Goal: Task Accomplishment & Management: Manage account settings

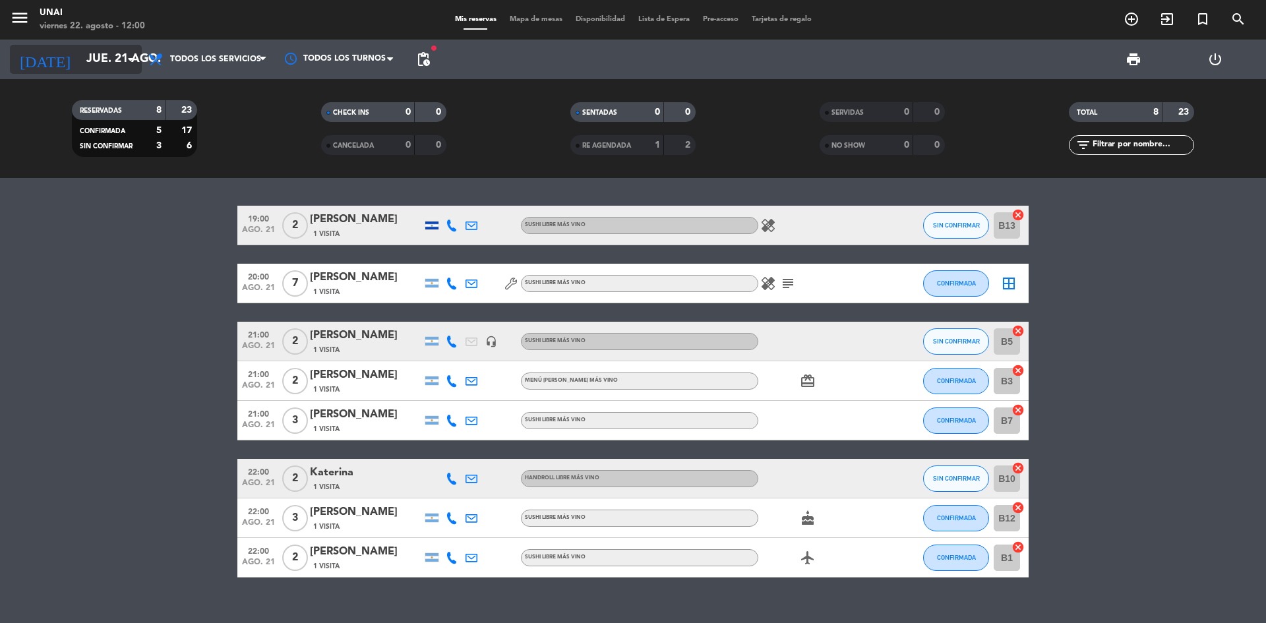
click at [80, 57] on input "jue. 21 ago." at bounding box center [156, 59] width 153 height 26
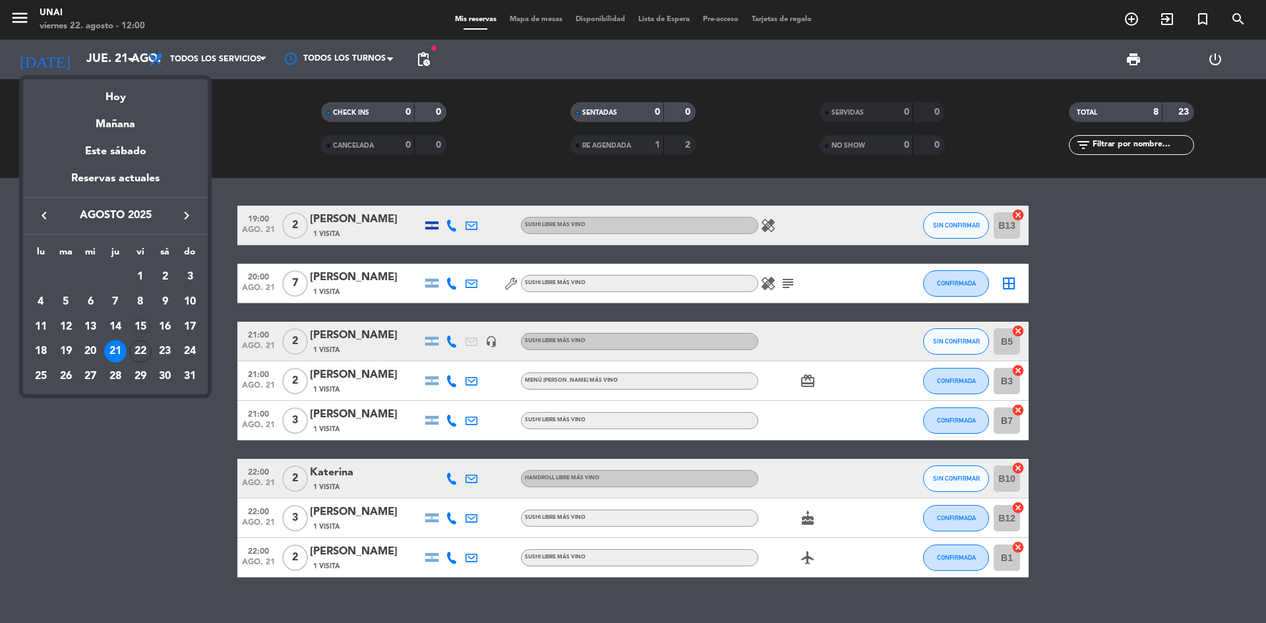
click at [143, 338] on td "15" at bounding box center [140, 326] width 25 height 25
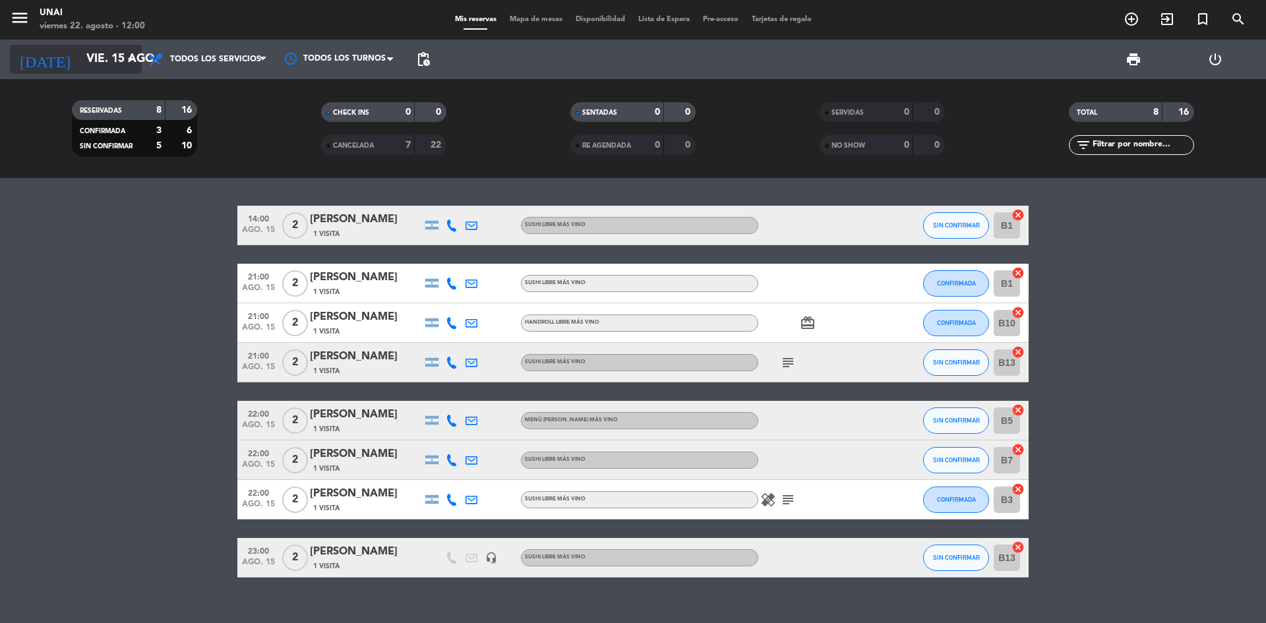
click at [81, 57] on input "vie. 15 ago." at bounding box center [156, 59] width 153 height 26
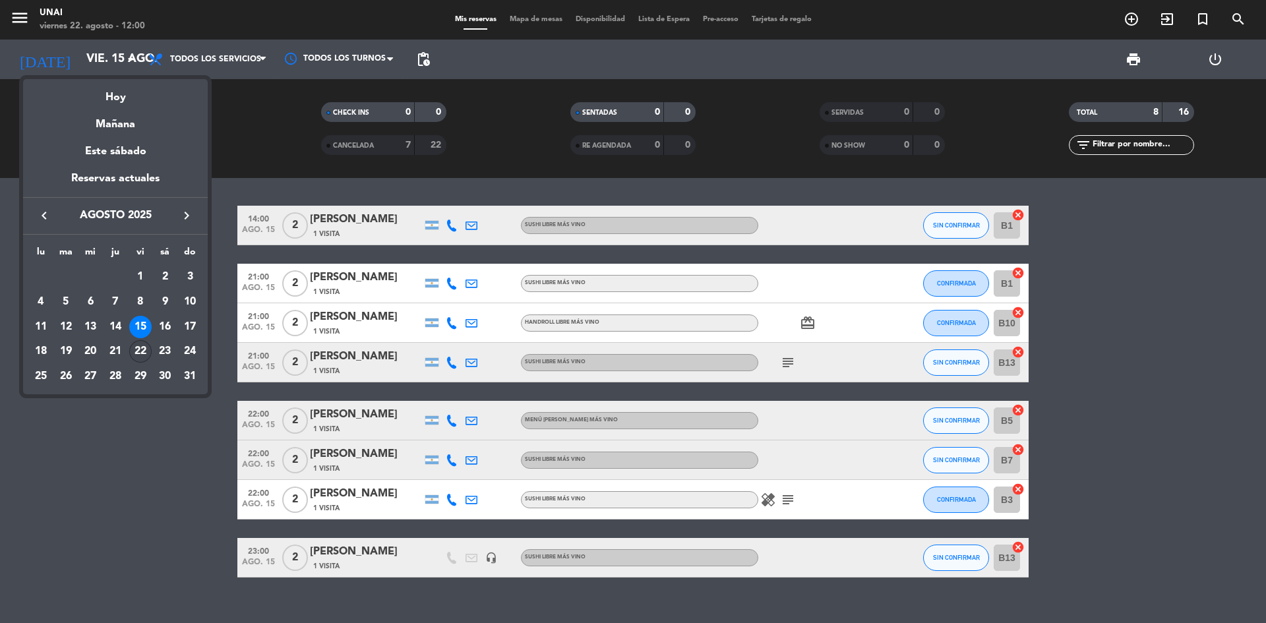
click at [139, 350] on div "22" at bounding box center [140, 351] width 22 height 22
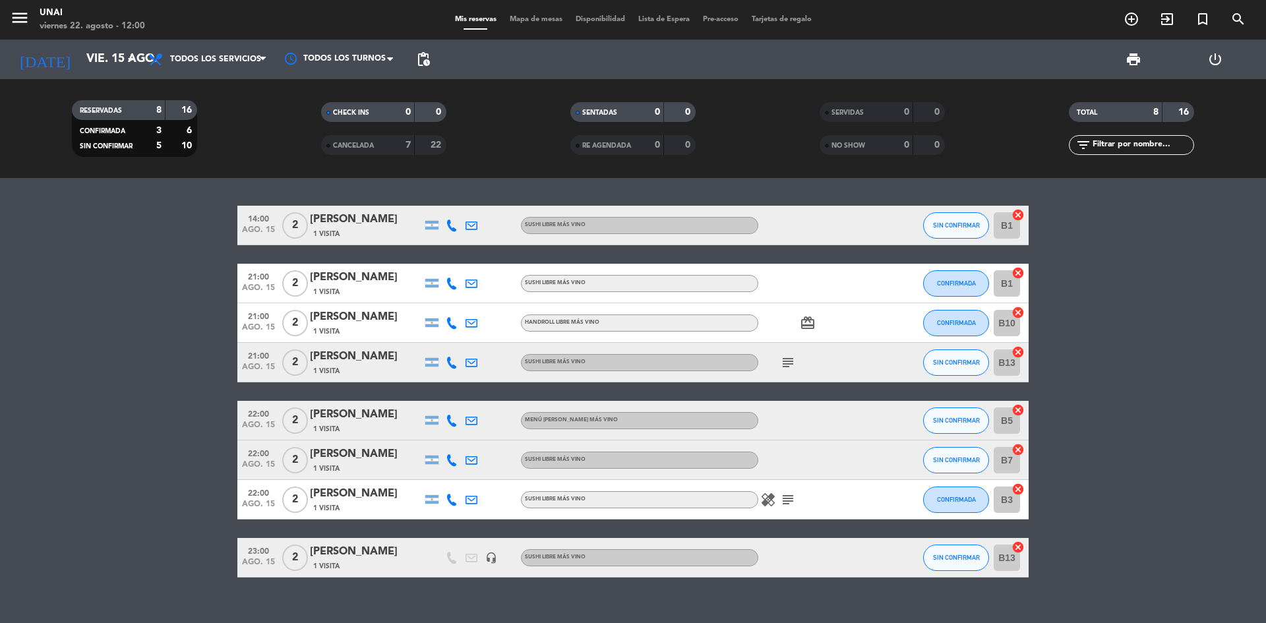
type input "vie. 22 ago."
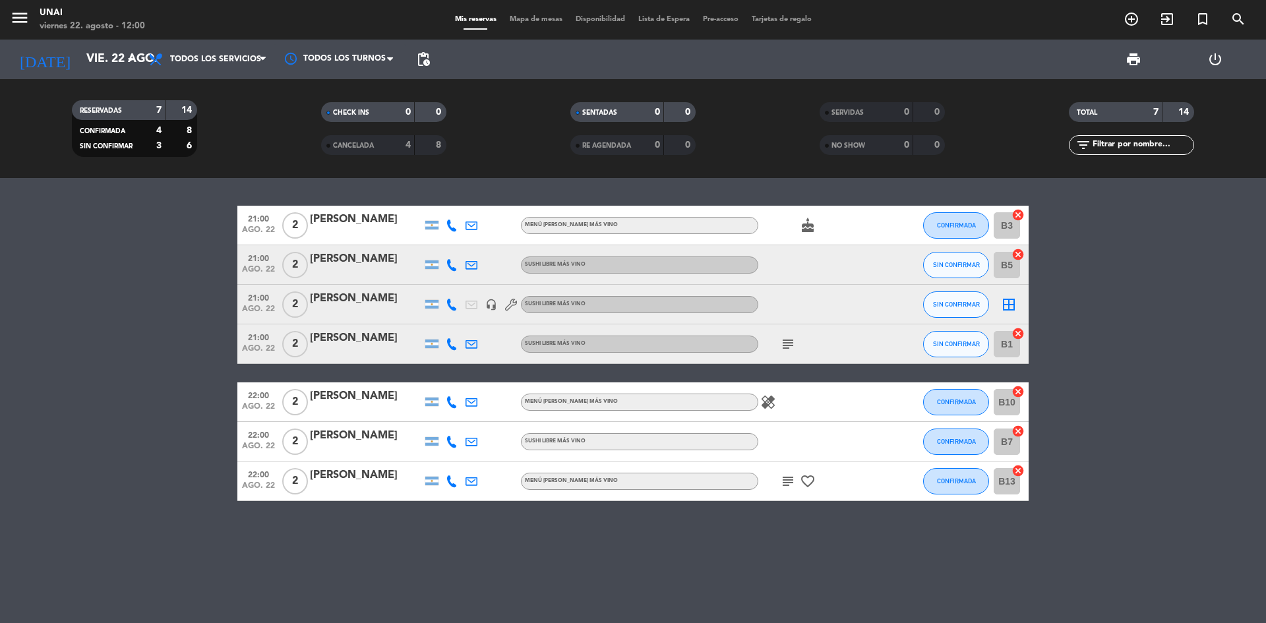
click at [342, 297] on div "[PERSON_NAME]" at bounding box center [366, 298] width 112 height 17
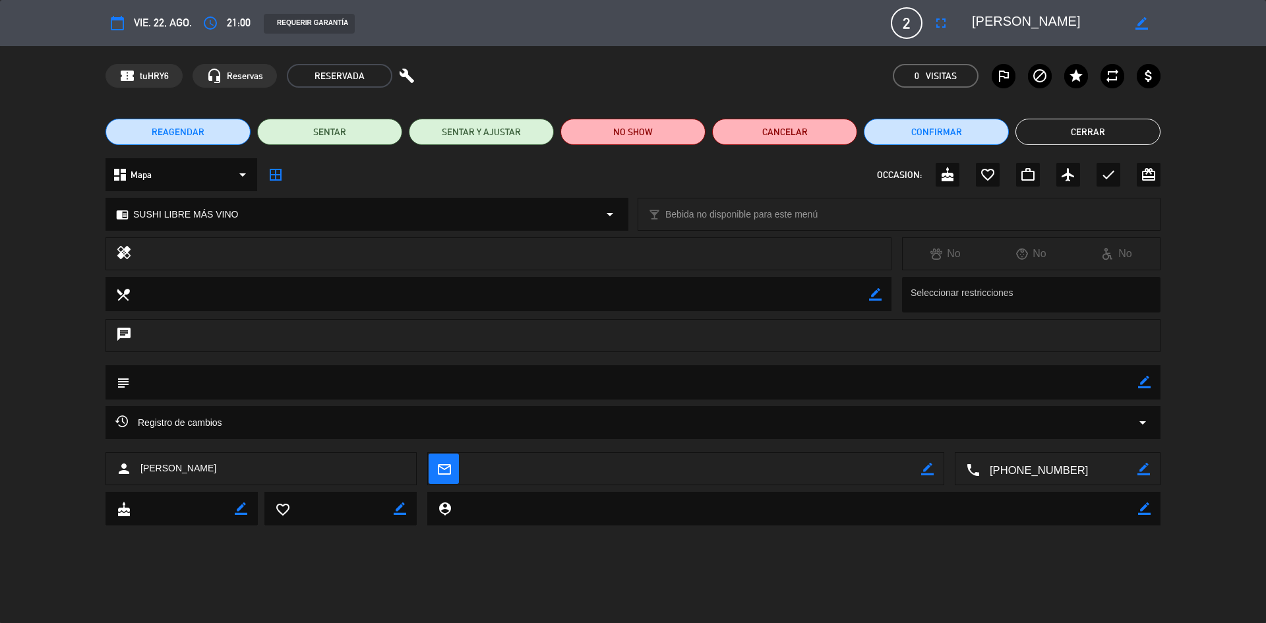
click at [614, 217] on icon "arrow_drop_down" at bounding box center [610, 214] width 16 height 16
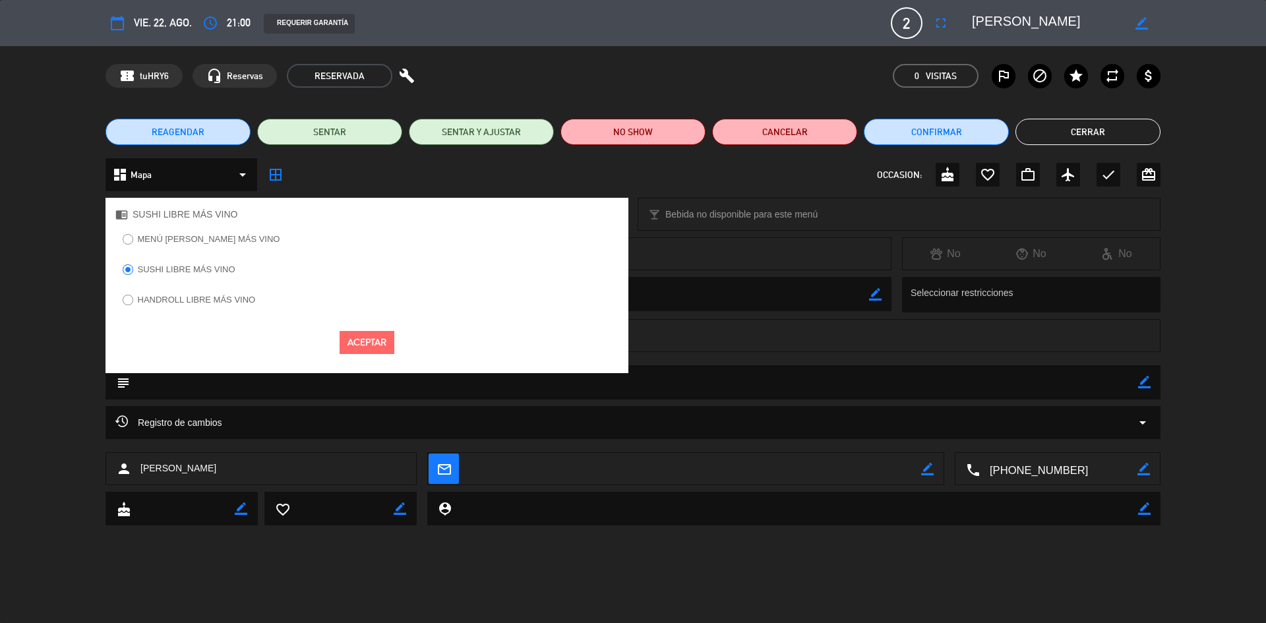
click at [185, 235] on label "MENÚ [PERSON_NAME] MÁS VINO" at bounding box center [209, 239] width 142 height 9
click at [360, 338] on button "Aceptar" at bounding box center [367, 342] width 55 height 23
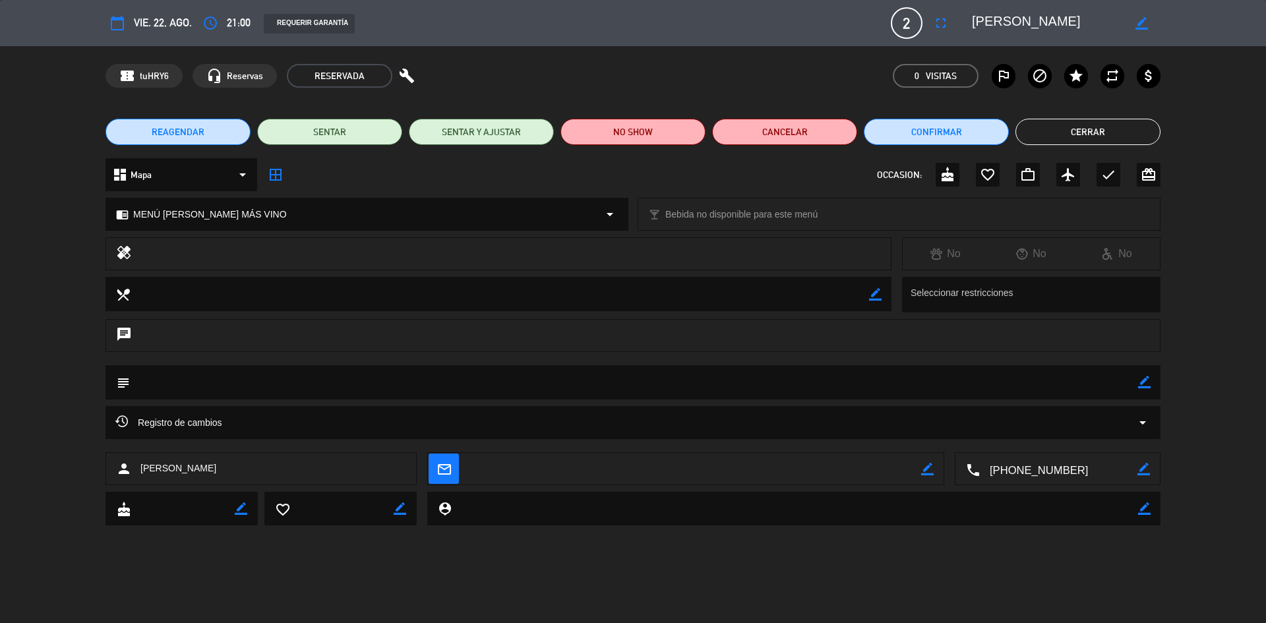
click at [1065, 131] on button "Cerrar" at bounding box center [1087, 132] width 145 height 26
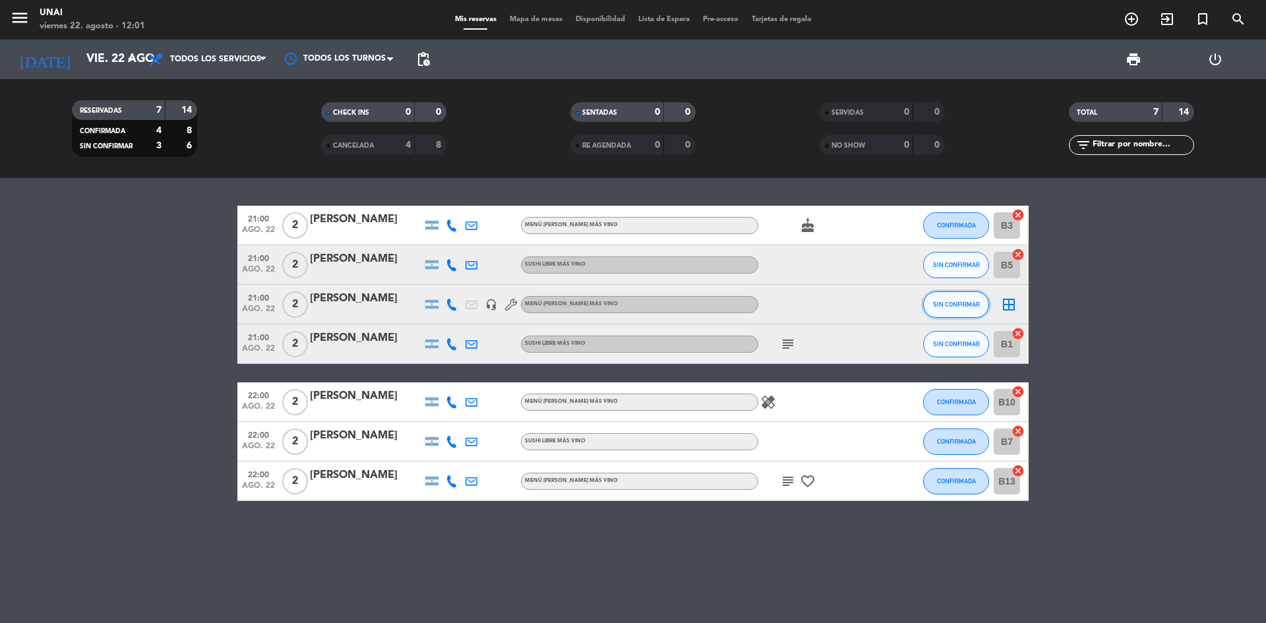
click at [964, 311] on button "SIN CONFIRMAR" at bounding box center [956, 304] width 66 height 26
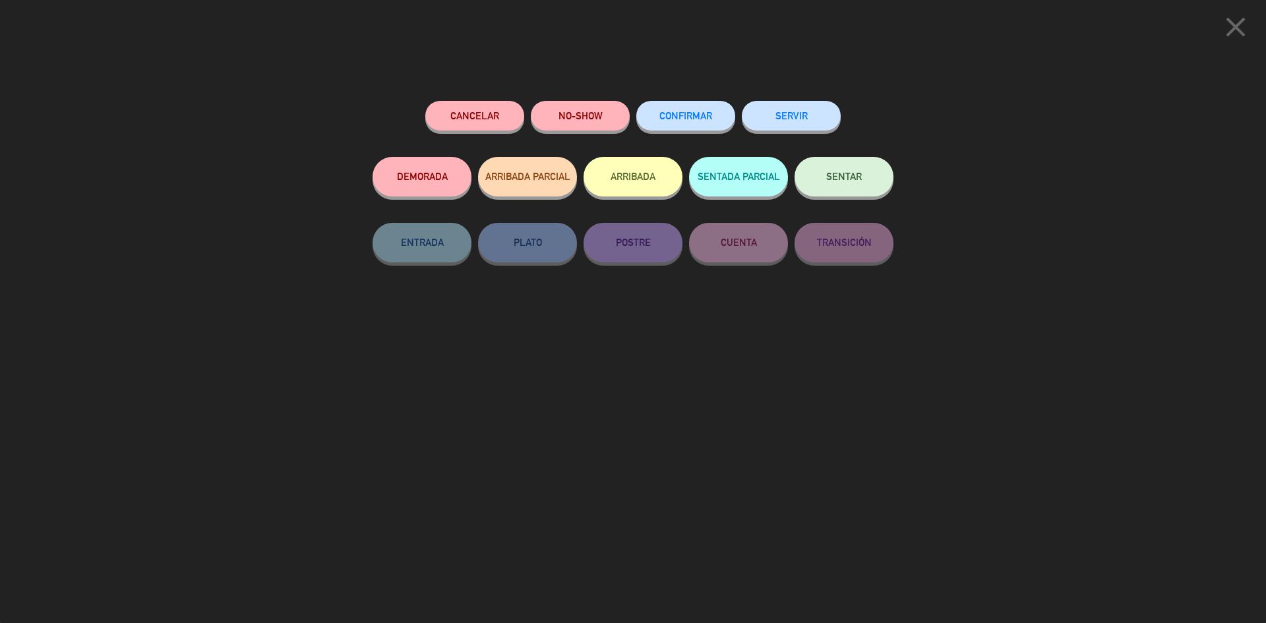
click at [680, 119] on span "CONFIRMAR" at bounding box center [685, 115] width 53 height 11
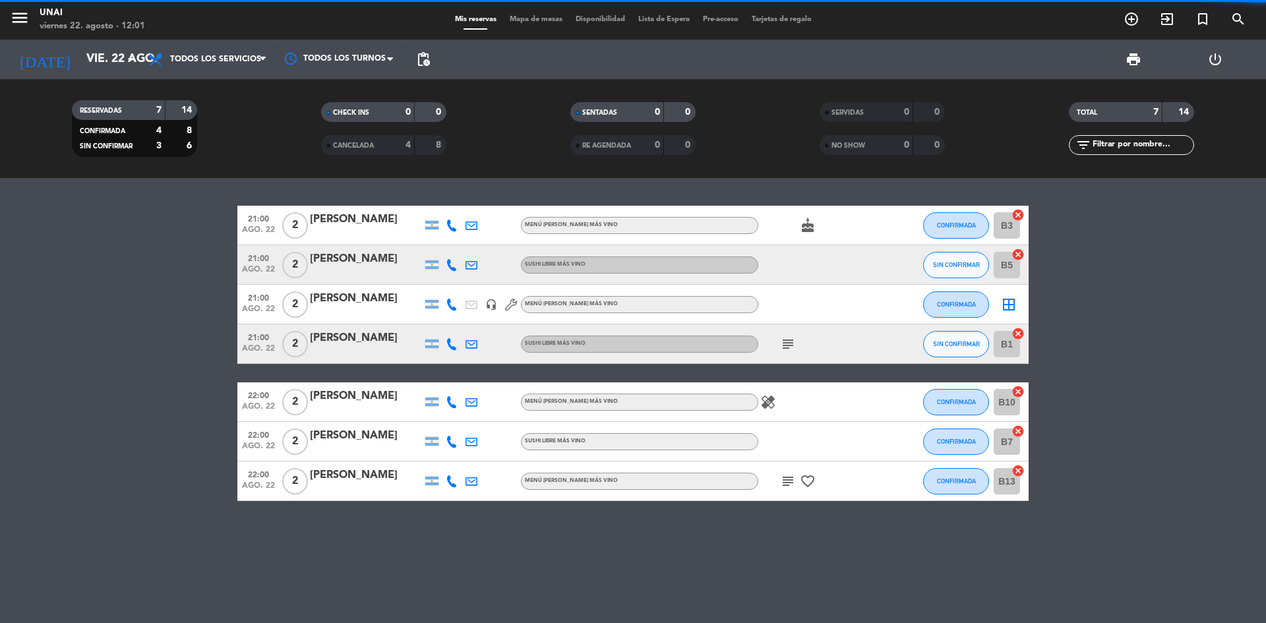
click at [1116, 337] on bookings-row "21:00 ago. 22 2 [PERSON_NAME] MENÚ [PERSON_NAME] MÁS VINO cake CONFIRMADA B3 ca…" at bounding box center [633, 353] width 1266 height 295
